Goal: Task Accomplishment & Management: Manage account settings

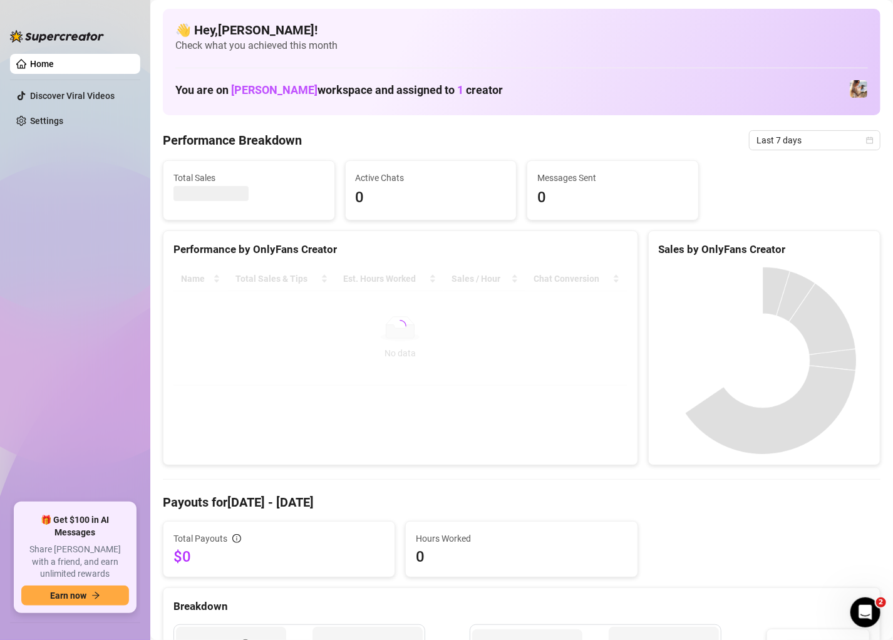
drag, startPoint x: 0, startPoint y: 0, endPoint x: 485, endPoint y: 78, distance: 491.5
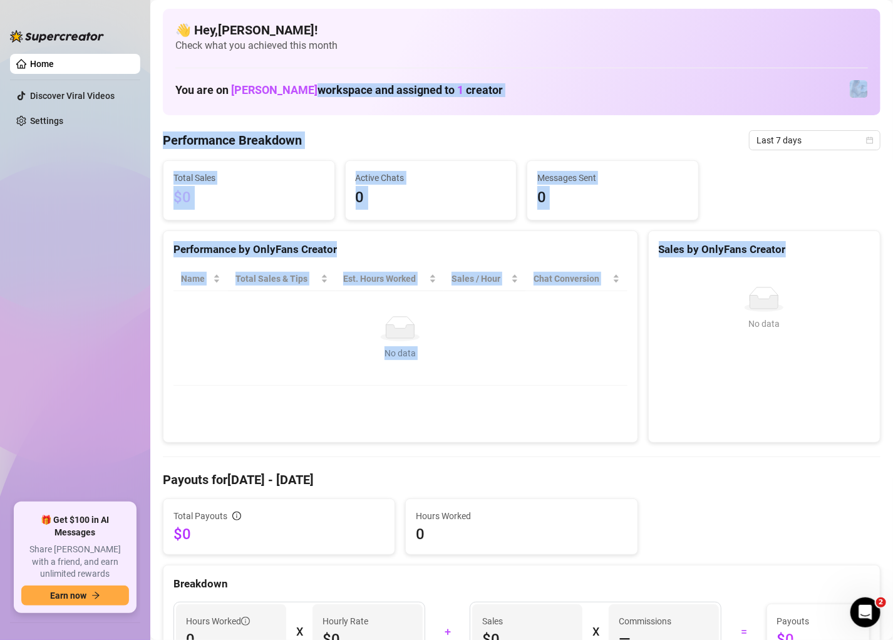
drag, startPoint x: 262, startPoint y: 118, endPoint x: 680, endPoint y: 398, distance: 503.2
click at [680, 398] on div "No data No data" at bounding box center [764, 349] width 201 height 125
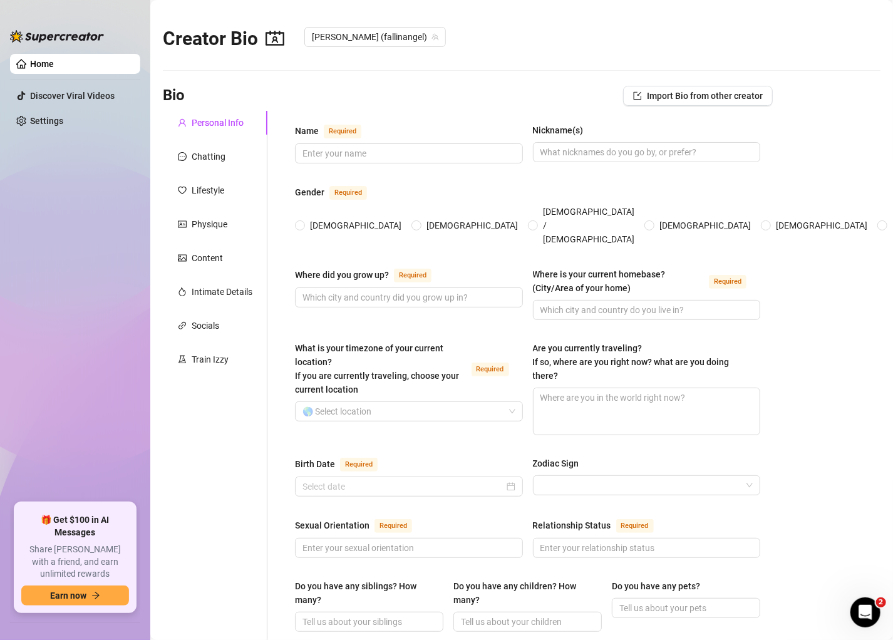
click at [33, 109] on ul "Home Discover Viral Videos Settings" at bounding box center [75, 273] width 130 height 449
click at [39, 116] on link "Settings" at bounding box center [46, 121] width 33 height 10
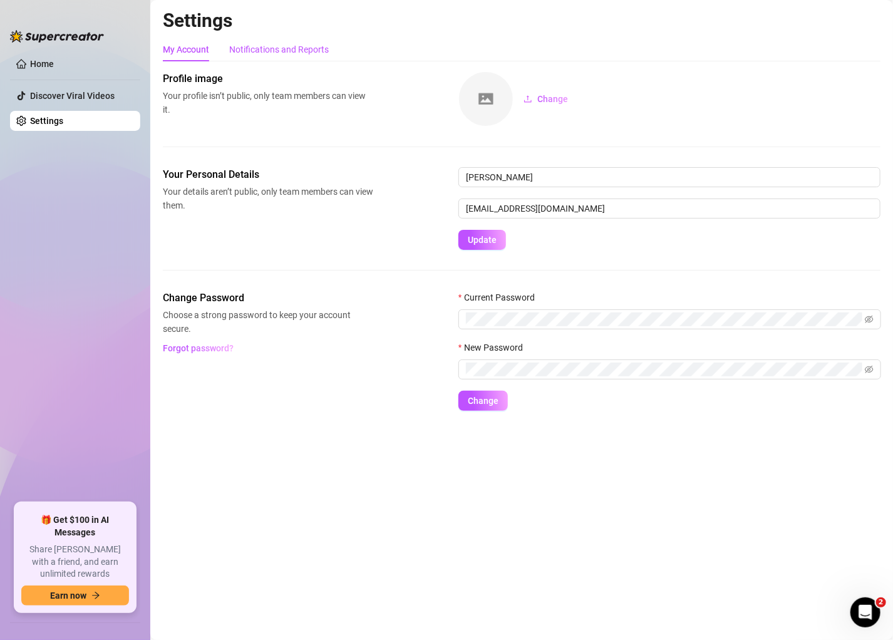
click at [253, 46] on div "Notifications and Reports" at bounding box center [279, 50] width 100 height 14
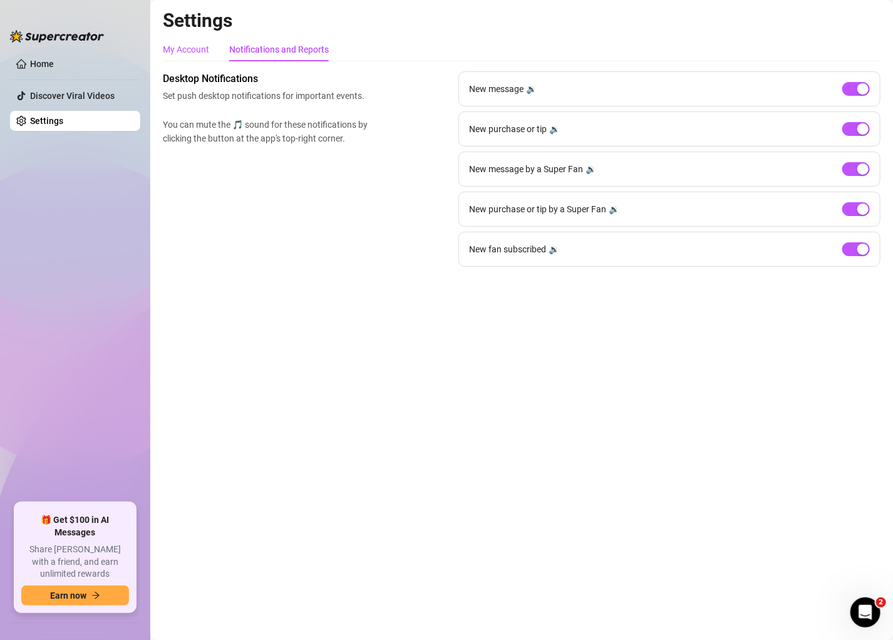
click at [183, 46] on div "My Account" at bounding box center [186, 50] width 46 height 14
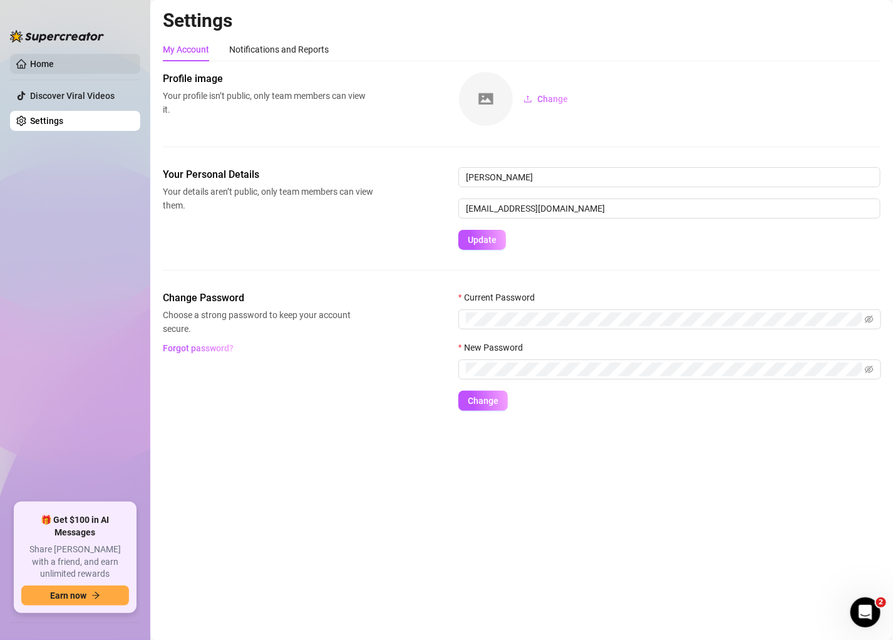
click at [39, 61] on link "Home" at bounding box center [42, 64] width 24 height 10
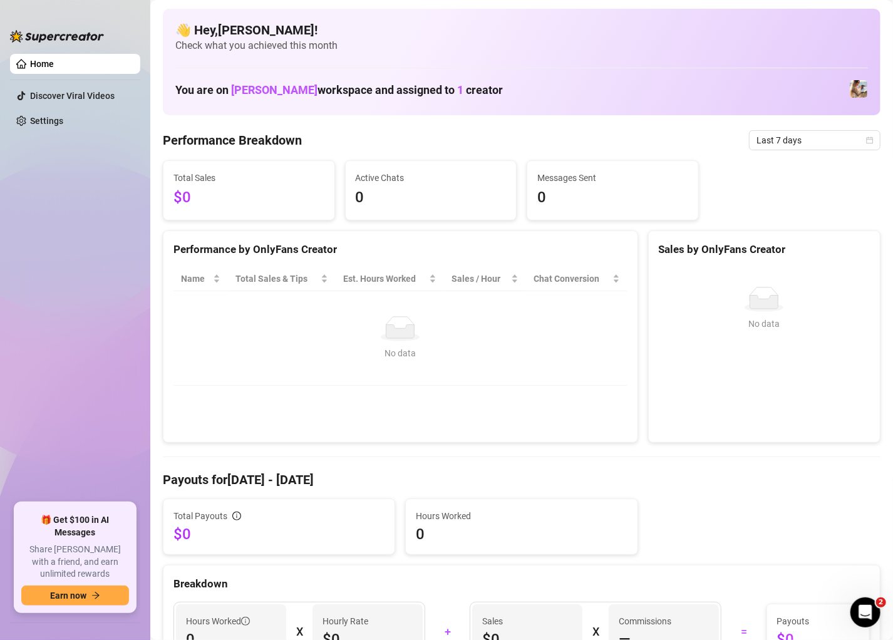
drag, startPoint x: 698, startPoint y: 67, endPoint x: 682, endPoint y: 41, distance: 30.9
click at [666, 46] on span "Check what you achieved this month" at bounding box center [521, 46] width 693 height 14
